Goal: Entertainment & Leisure: Consume media (video, audio)

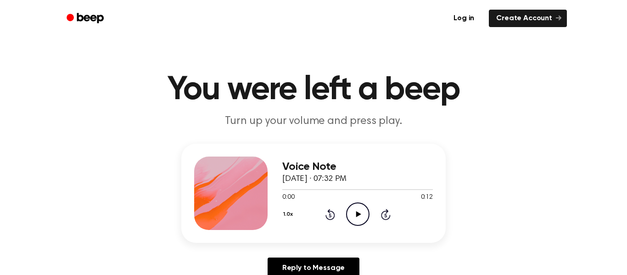
click at [349, 209] on icon "Play Audio" at bounding box center [357, 213] width 23 height 23
click at [363, 210] on icon "Play Audio" at bounding box center [357, 213] width 23 height 23
click at [360, 202] on icon "Play Audio" at bounding box center [357, 213] width 23 height 23
click at [349, 208] on icon "Play Audio" at bounding box center [357, 213] width 23 height 23
click at [350, 210] on icon "Play Audio" at bounding box center [357, 213] width 23 height 23
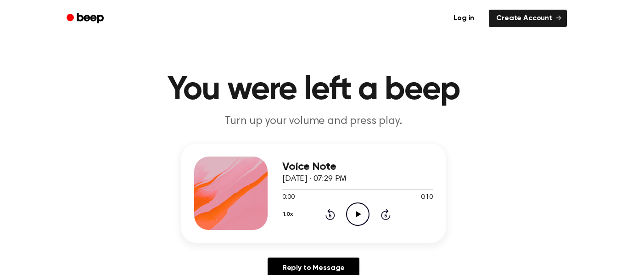
click at [358, 227] on div "Voice Note [DATE] · 07:29 PM 0:00 0:10 Your browser does not support the [objec…" at bounding box center [357, 193] width 151 height 73
click at [358, 222] on icon "Play Audio" at bounding box center [357, 213] width 23 height 23
click at [350, 202] on icon "Play Audio" at bounding box center [357, 213] width 23 height 23
click at [351, 204] on icon "Play Audio" at bounding box center [357, 213] width 23 height 23
click at [364, 208] on icon "Play Audio" at bounding box center [357, 213] width 23 height 23
